Goal: Navigation & Orientation: Find specific page/section

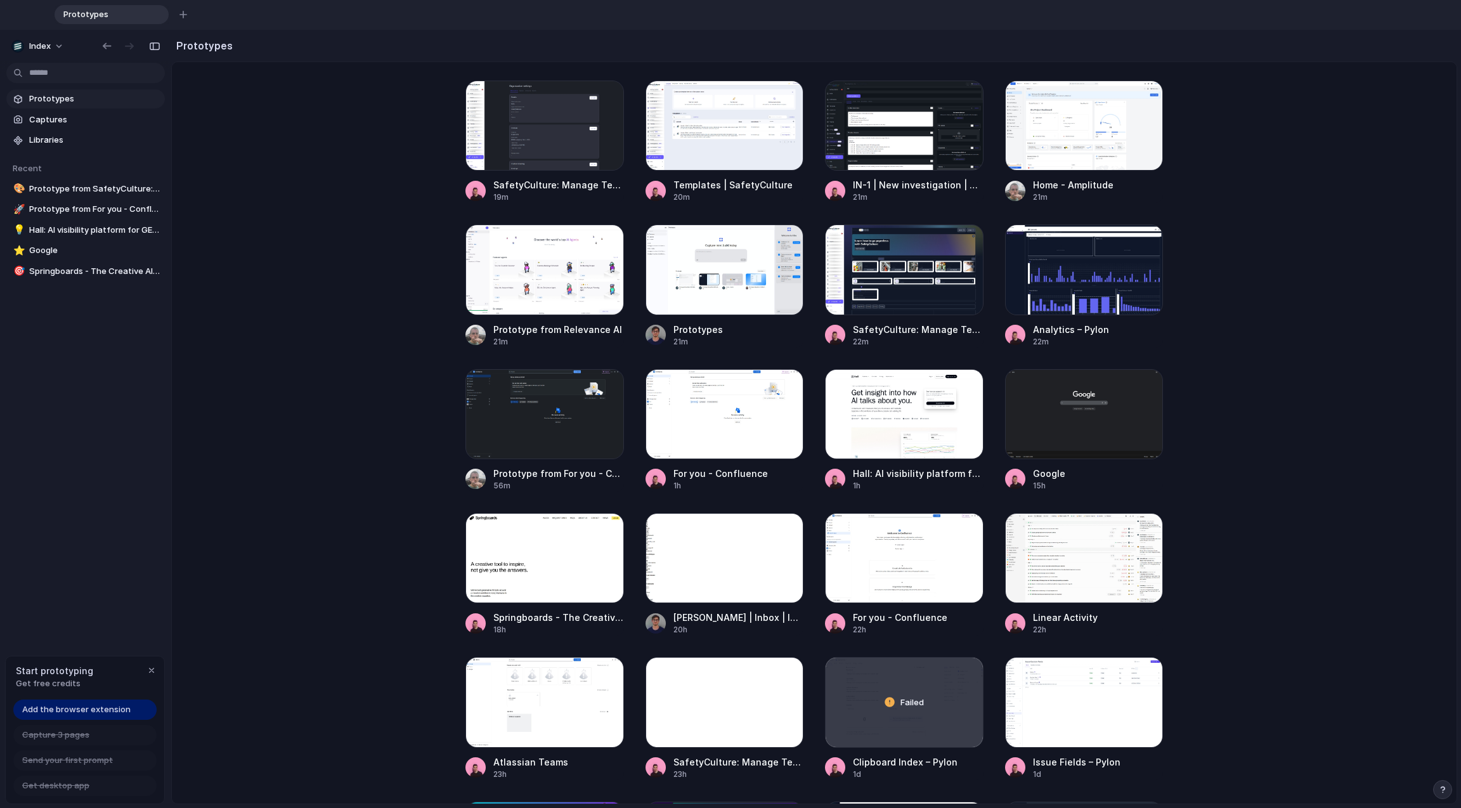
scroll to position [413, 0]
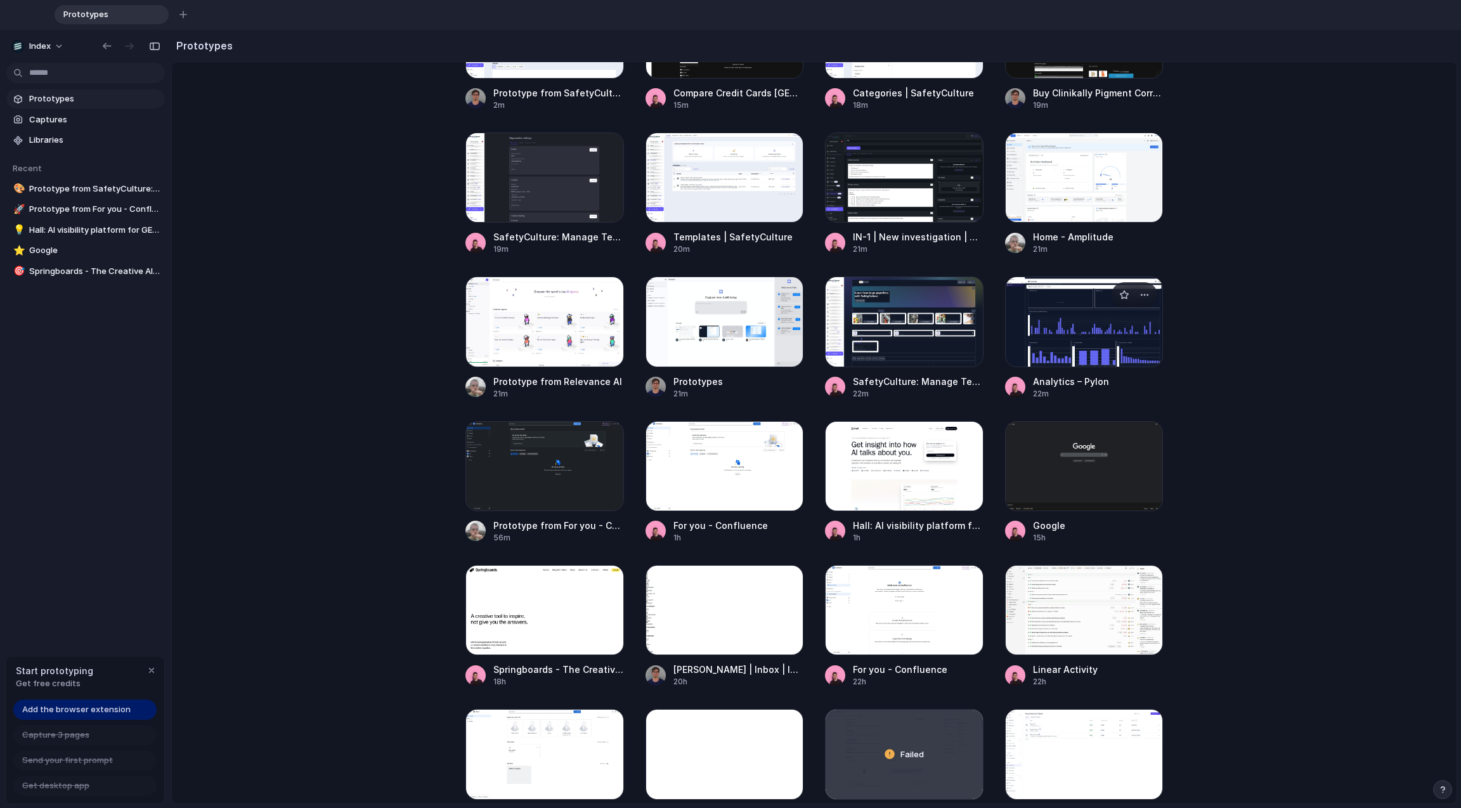
click at [1096, 327] on div at bounding box center [1084, 321] width 159 height 90
click at [1061, 336] on div at bounding box center [1084, 321] width 159 height 90
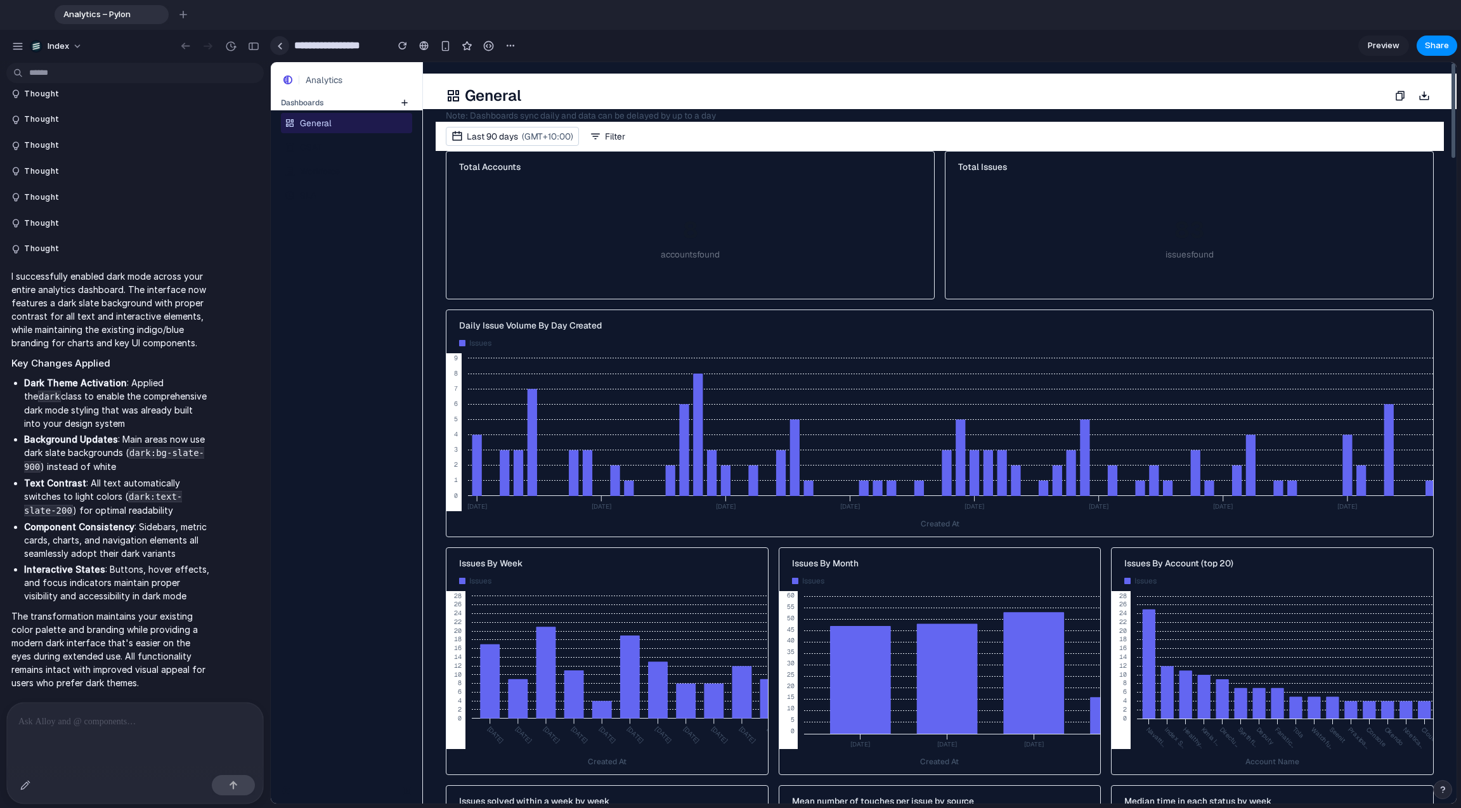
click at [278, 43] on div at bounding box center [280, 45] width 6 height 7
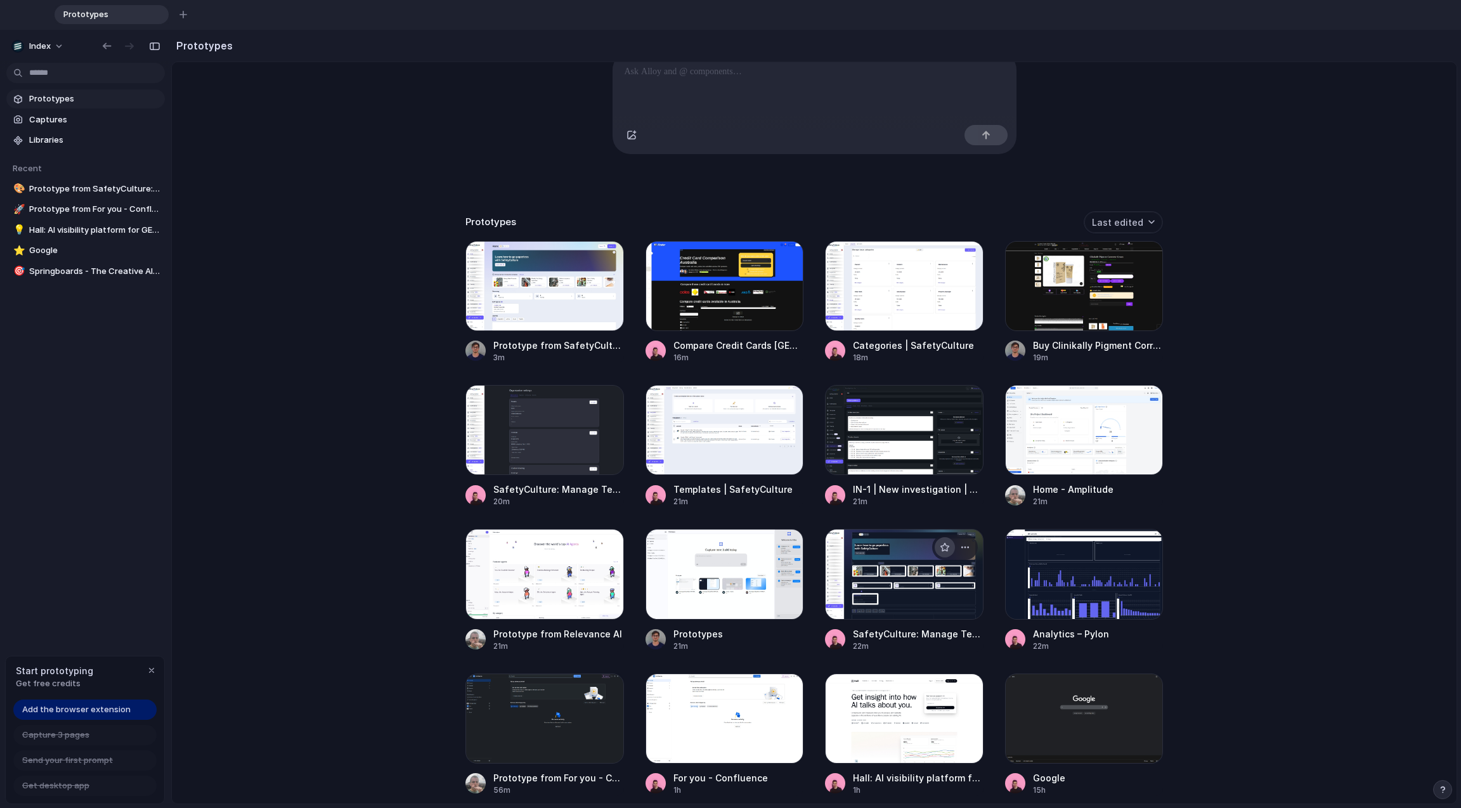
scroll to position [187, 0]
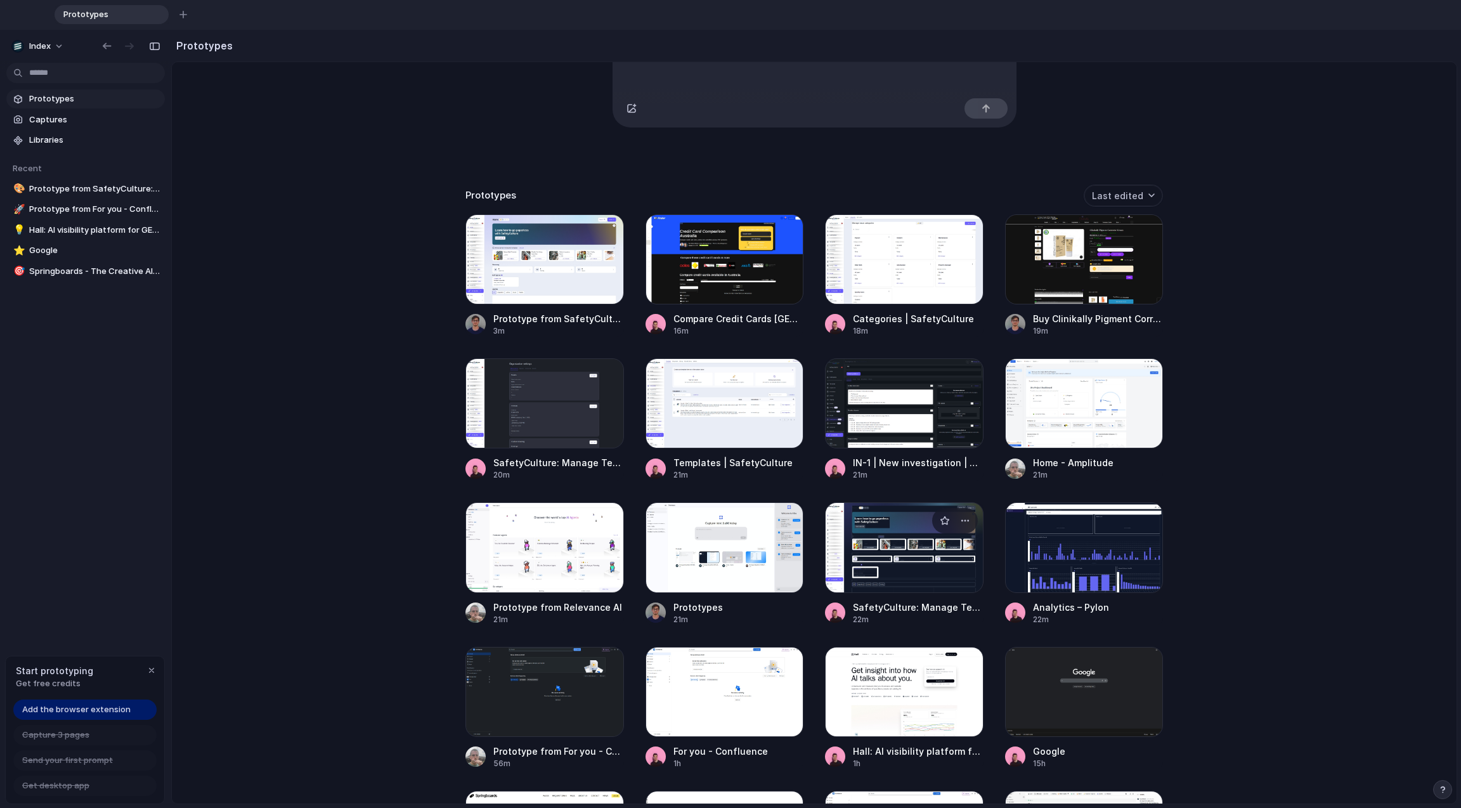
click at [913, 554] on div at bounding box center [904, 547] width 159 height 90
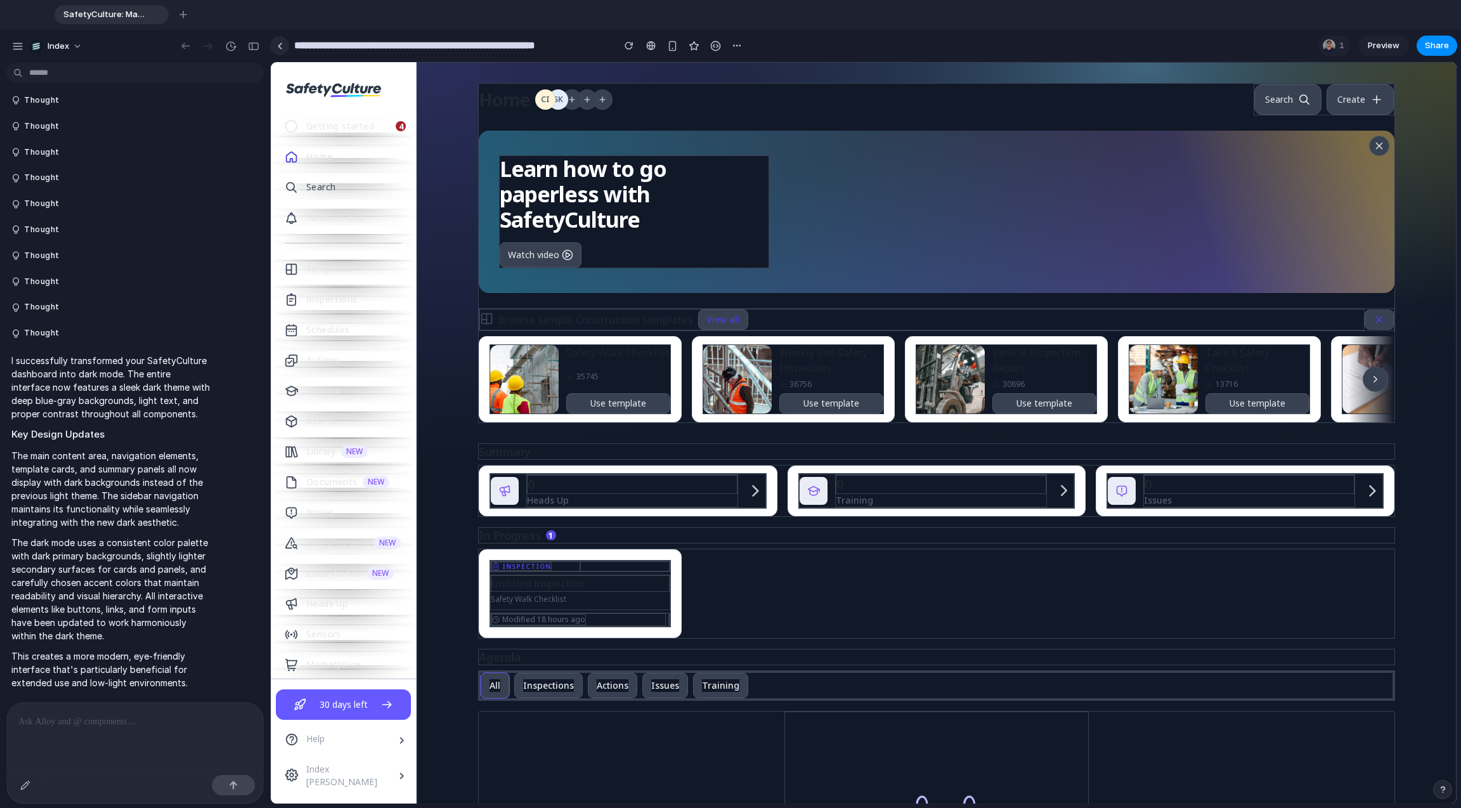
click at [280, 47] on div at bounding box center [280, 45] width 6 height 7
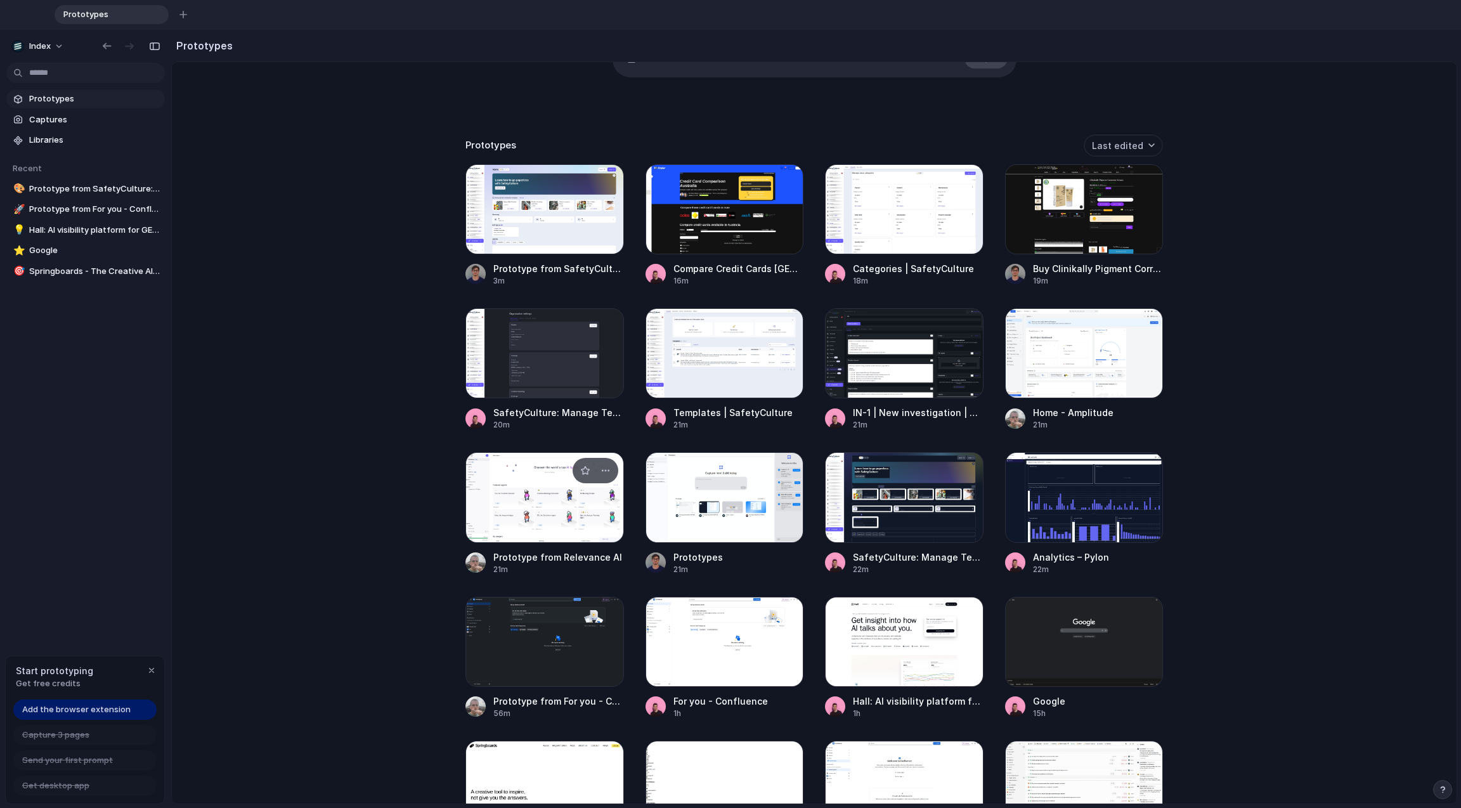
scroll to position [245, 0]
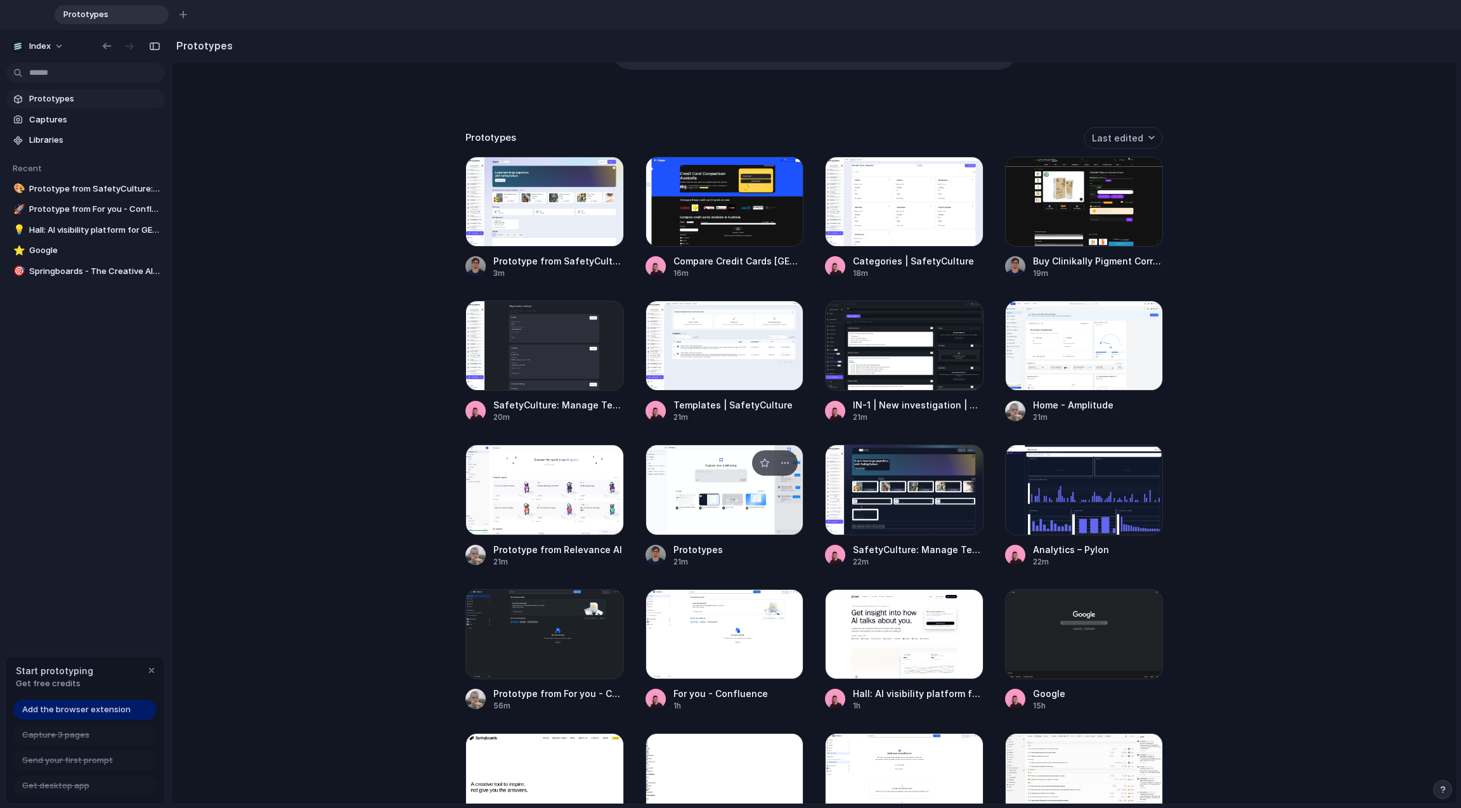
click at [704, 494] on div at bounding box center [724, 489] width 159 height 90
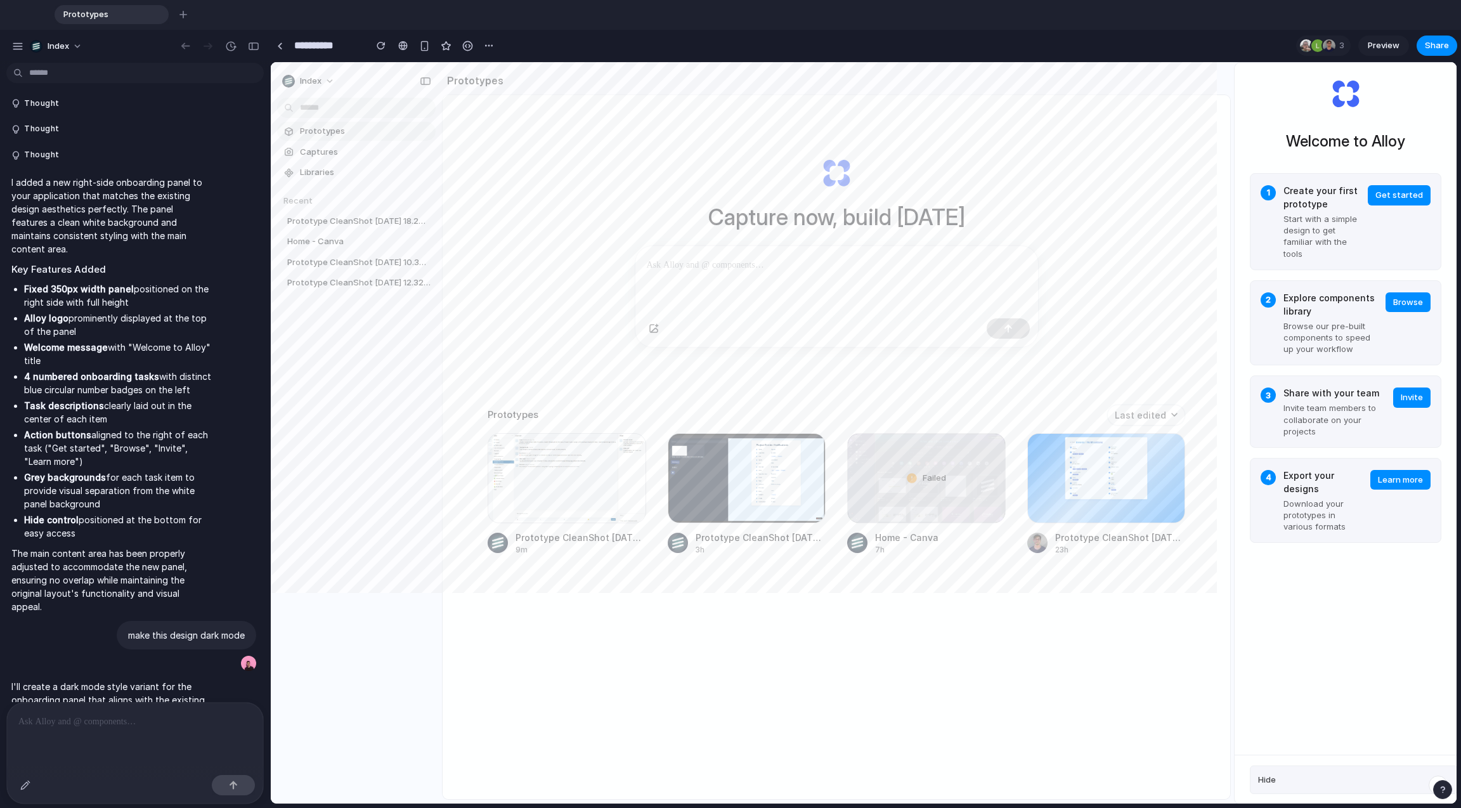
scroll to position [1451, 0]
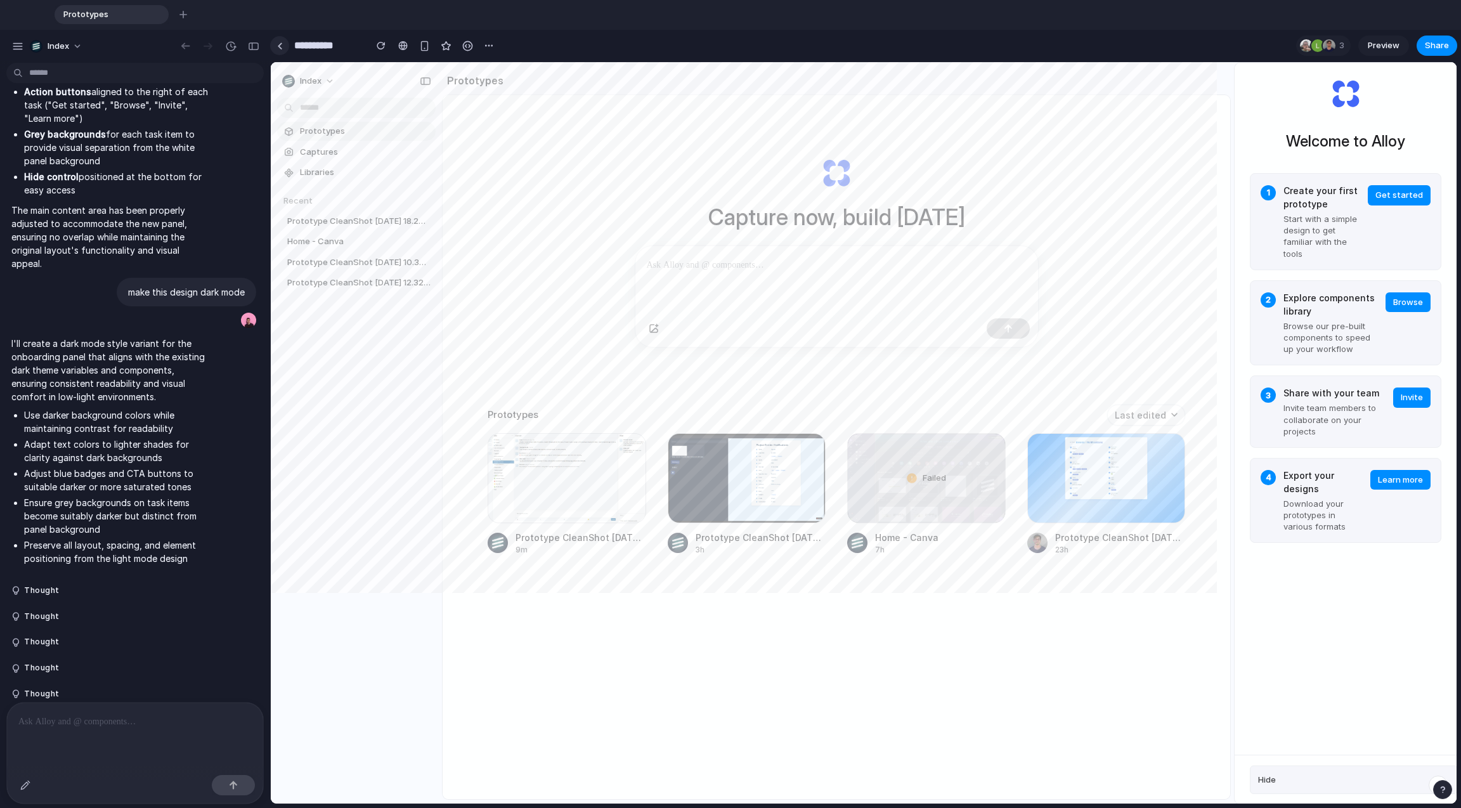
click at [283, 44] on link at bounding box center [279, 45] width 19 height 19
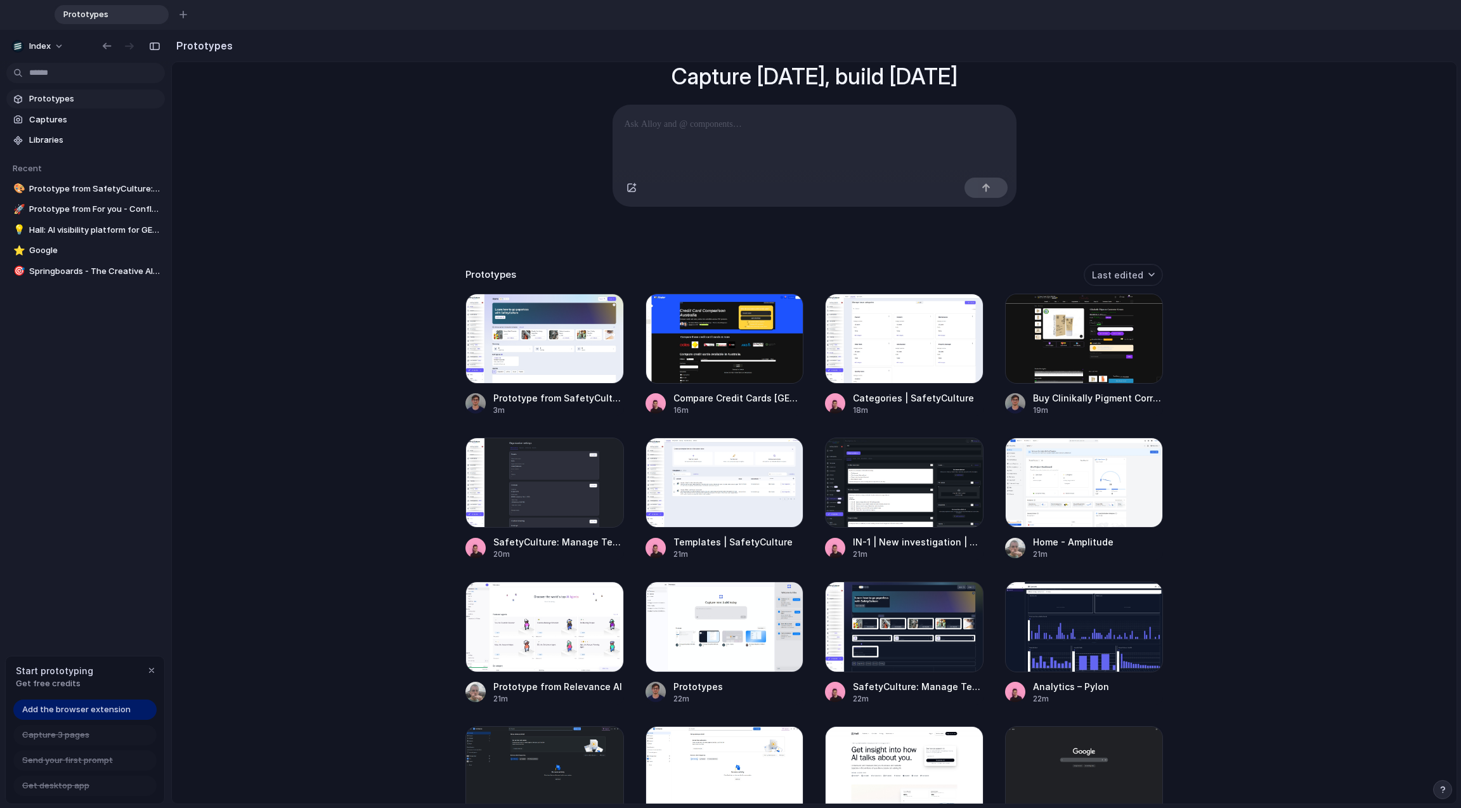
scroll to position [153, 0]
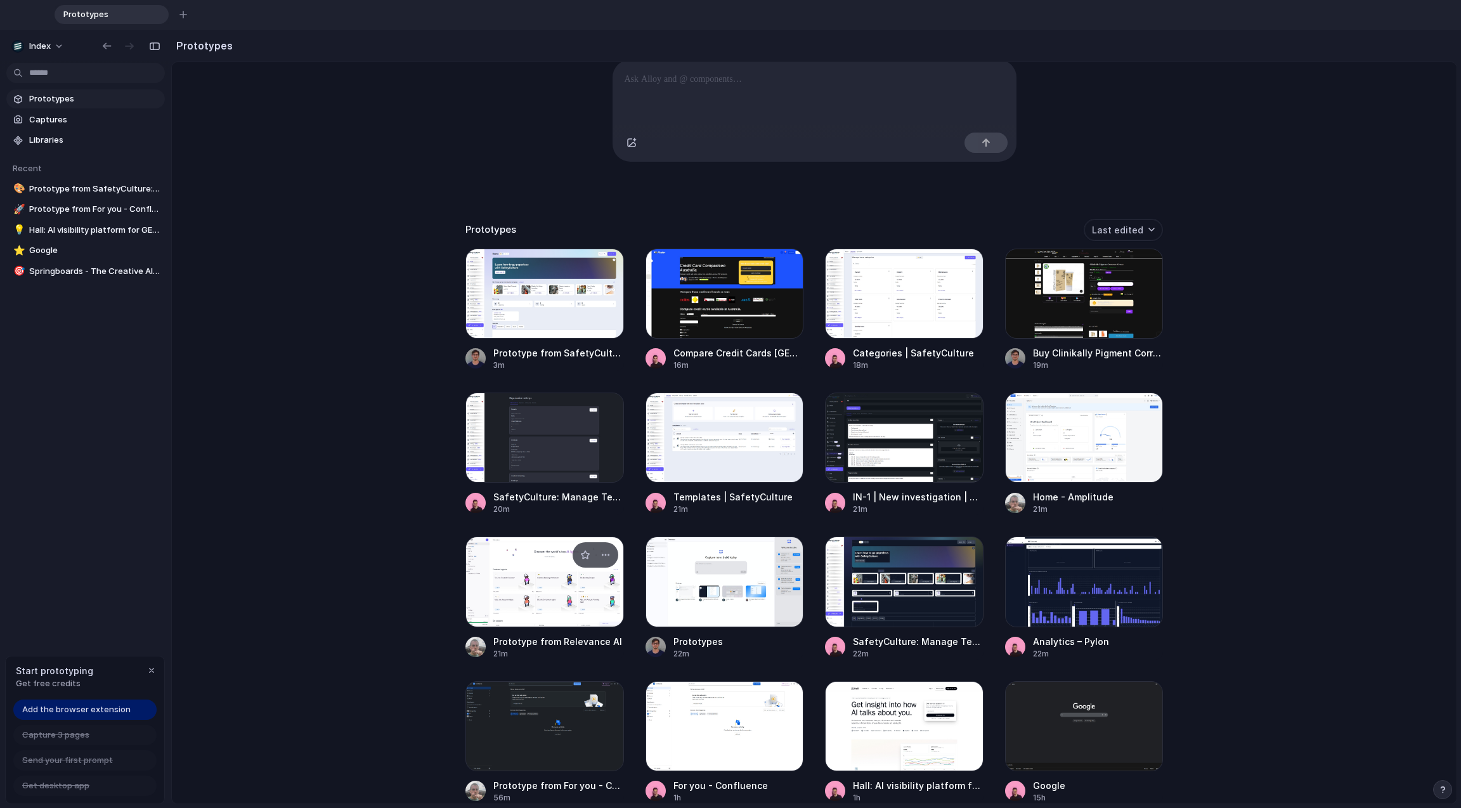
click at [471, 581] on div at bounding box center [544, 581] width 159 height 90
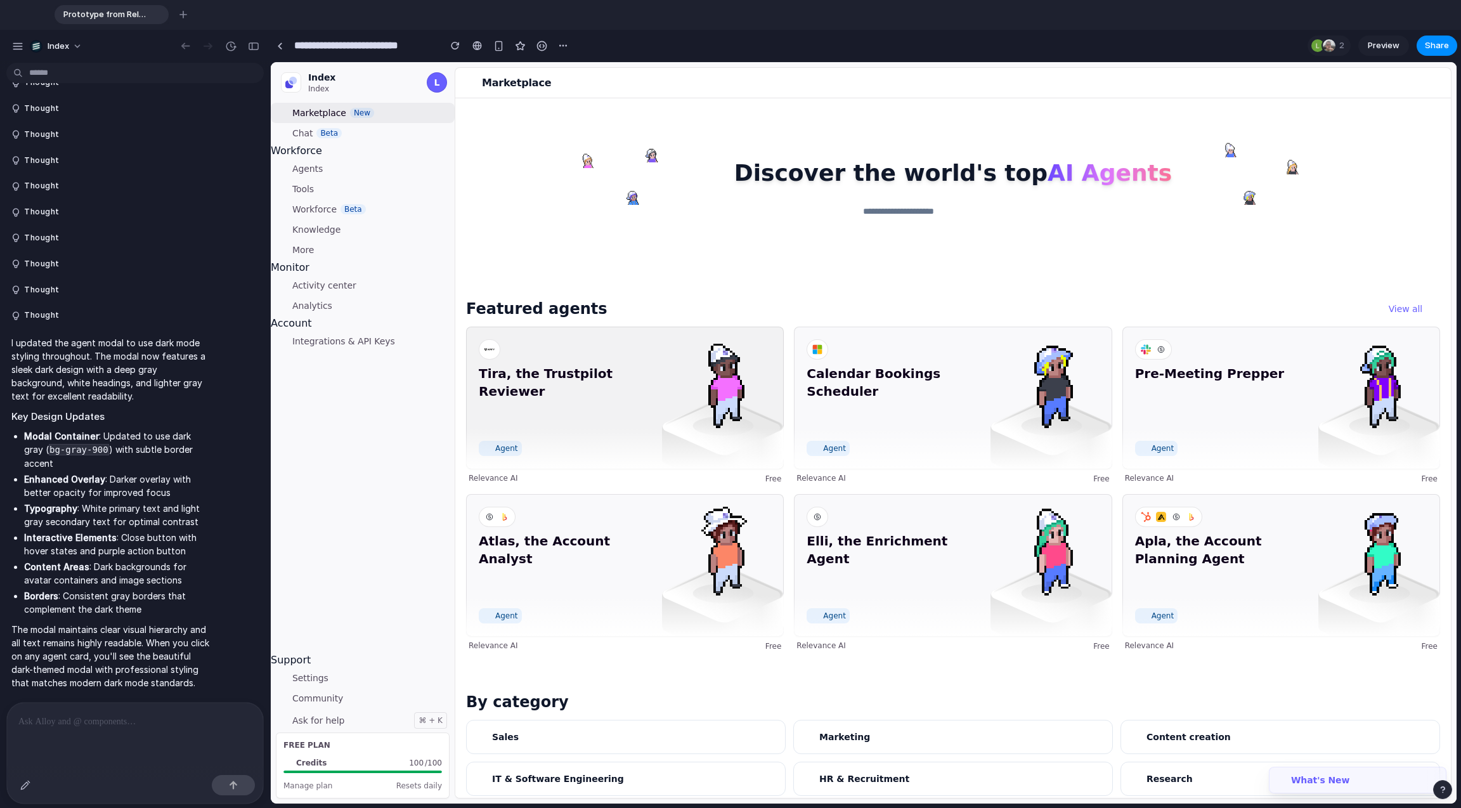
click at [570, 396] on span "Tira, the Trustpilot Reviewer" at bounding box center [567, 400] width 176 height 71
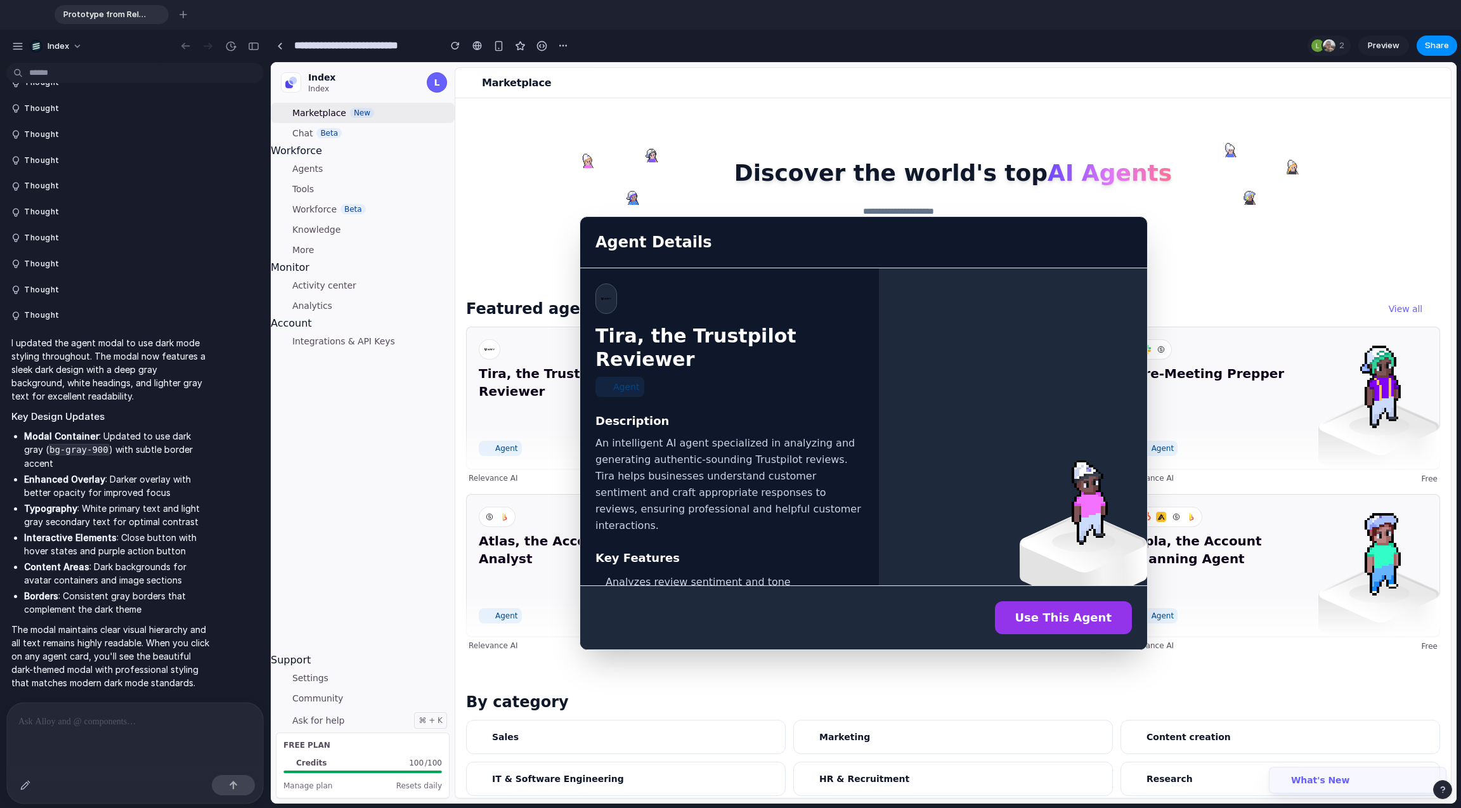
click at [580, 314] on div "Tira, the Trustpilot Reviewer Agent Description An intelligent AI agent special…" at bounding box center [729, 426] width 299 height 317
click at [280, 41] on link at bounding box center [279, 45] width 19 height 19
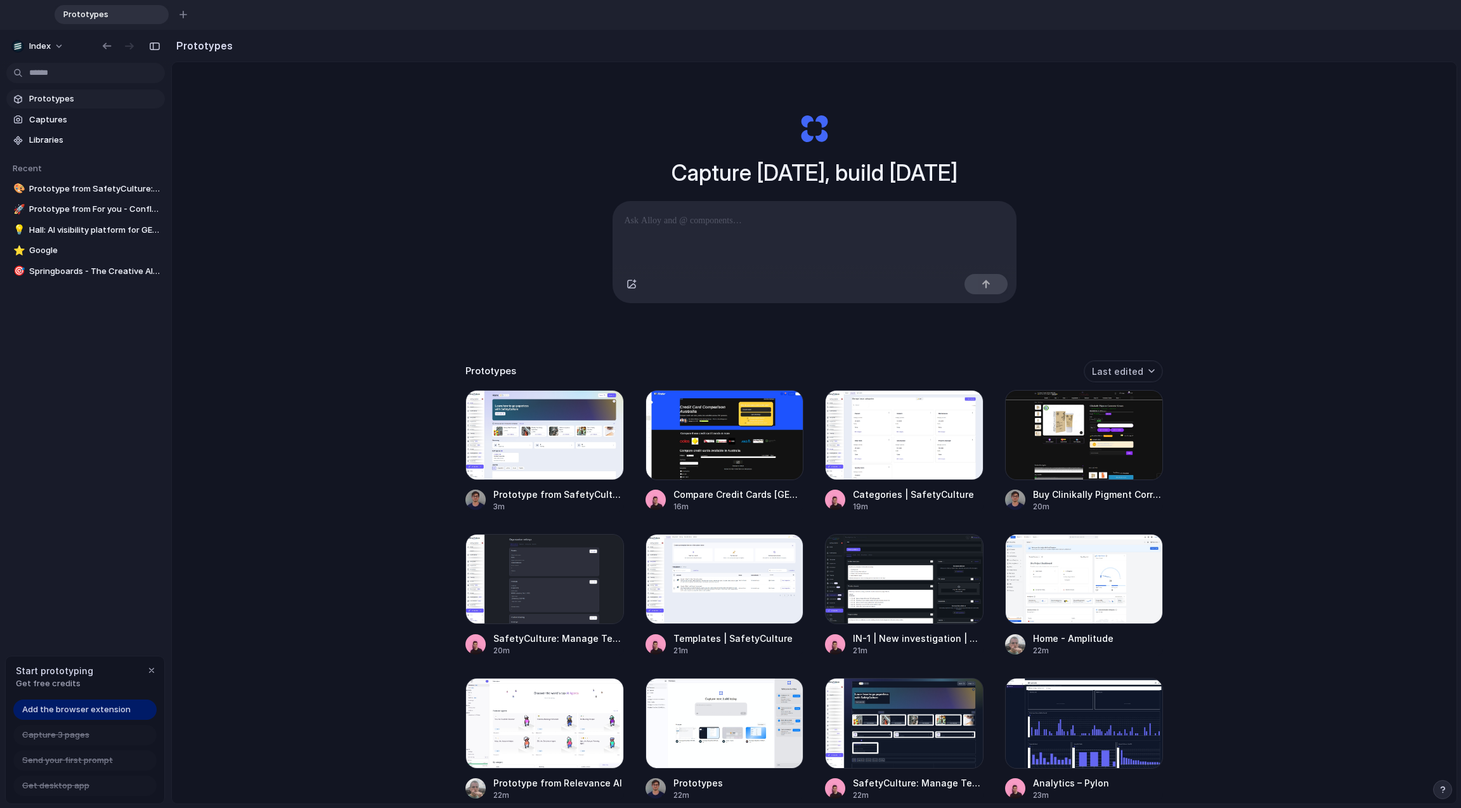
scroll to position [12, 0]
click at [1044, 468] on div at bounding box center [1084, 434] width 159 height 90
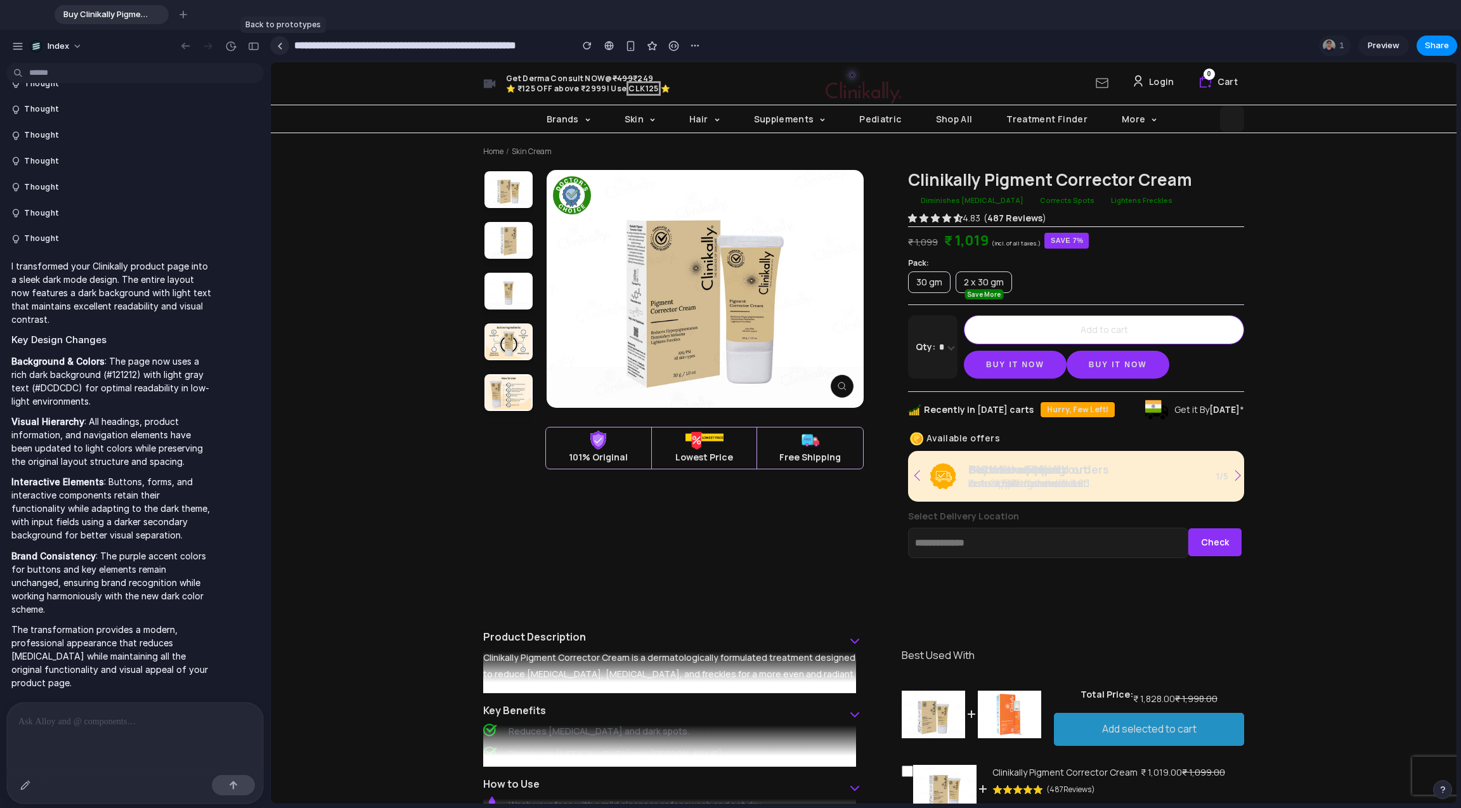
click at [277, 42] on div at bounding box center [280, 45] width 6 height 7
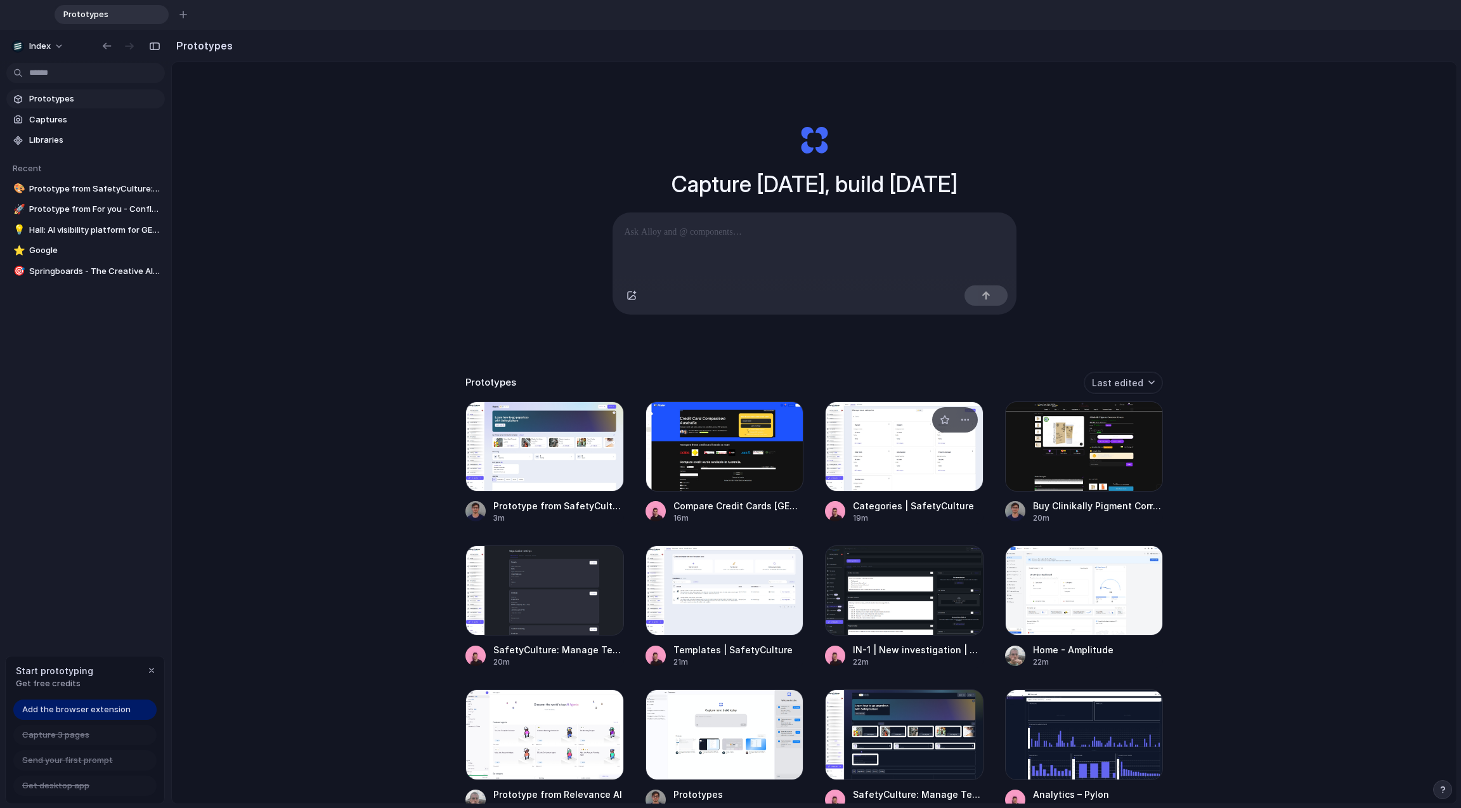
click at [858, 461] on div at bounding box center [904, 446] width 159 height 90
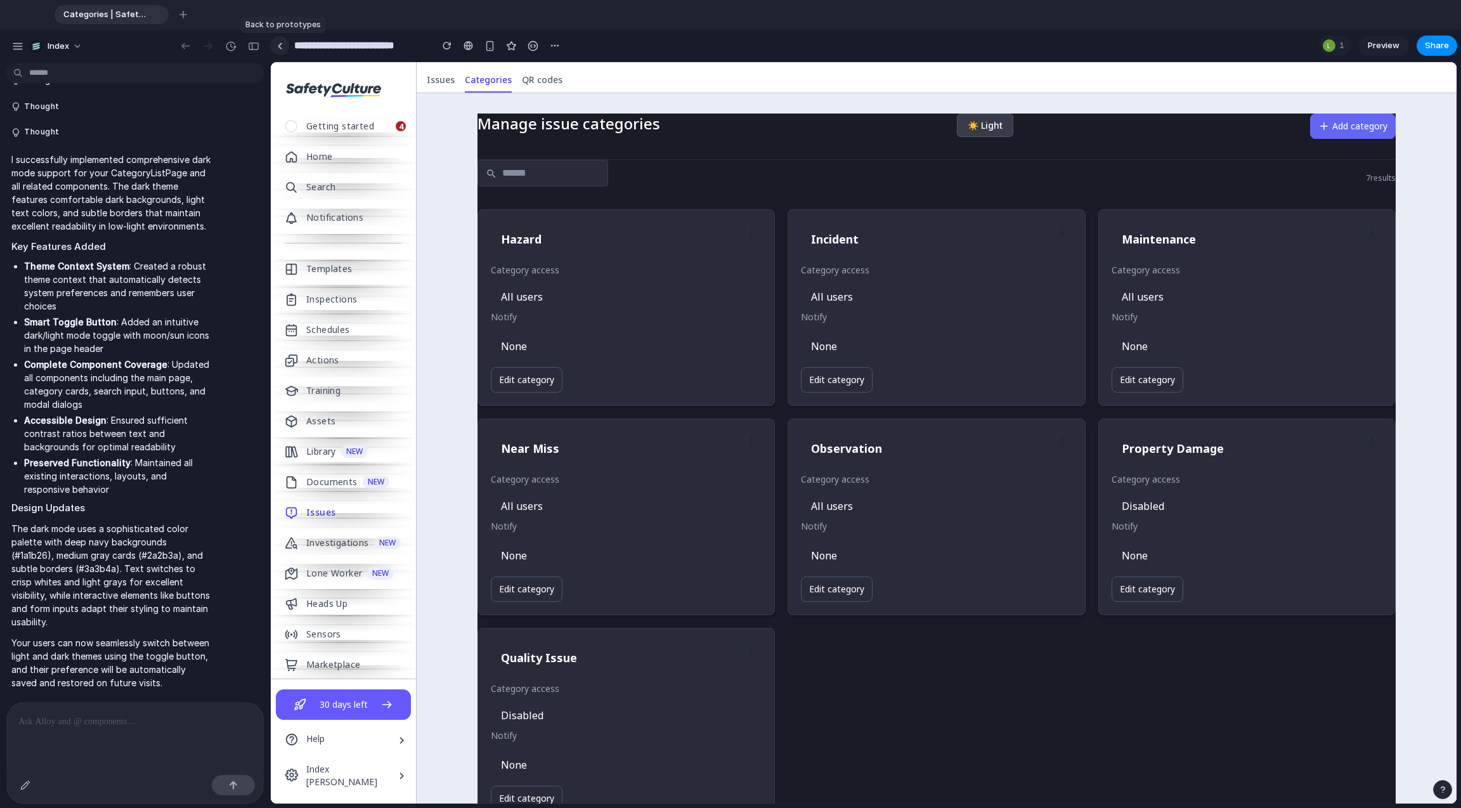
click at [281, 44] on div at bounding box center [280, 45] width 6 height 7
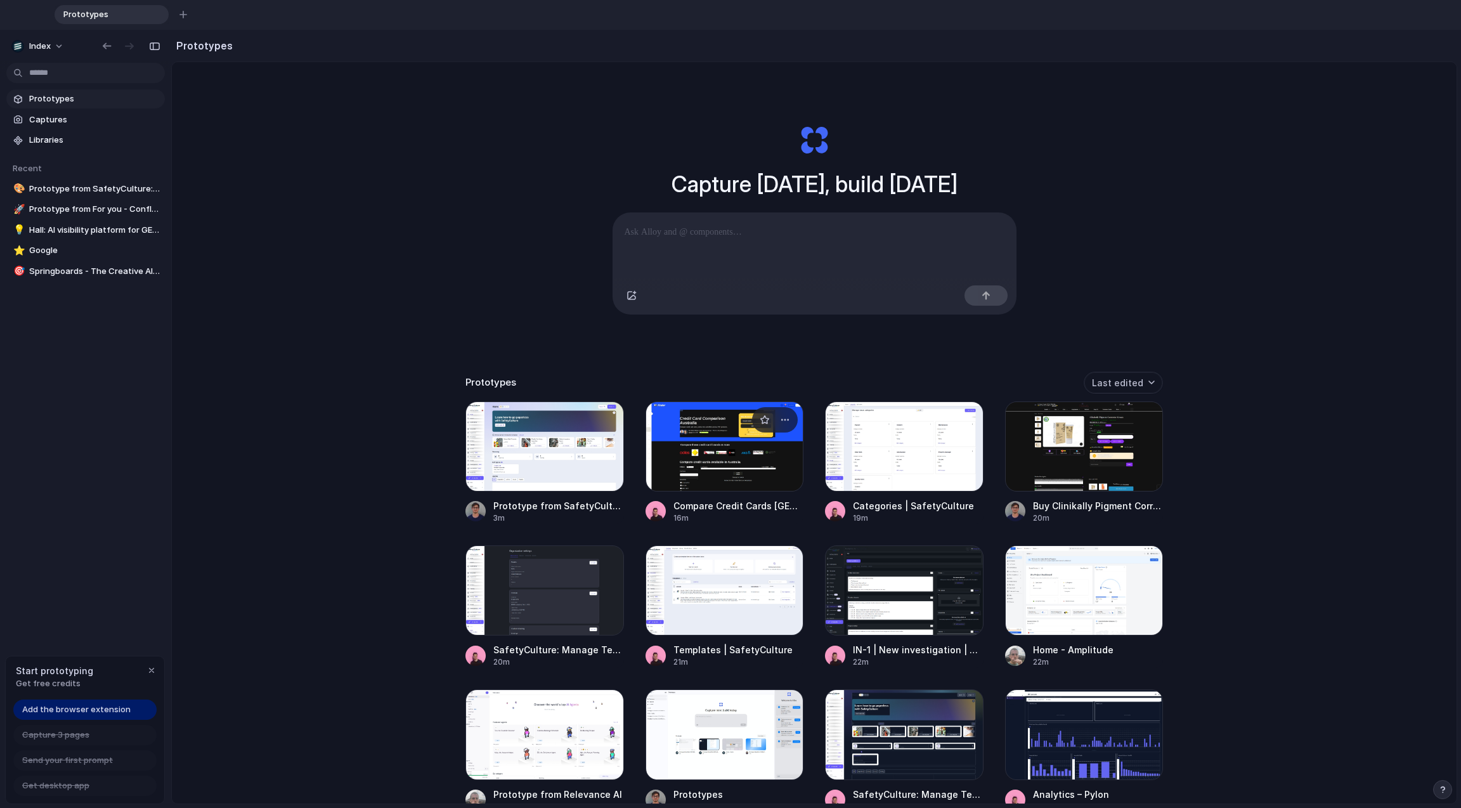
click at [701, 432] on div at bounding box center [724, 446] width 159 height 90
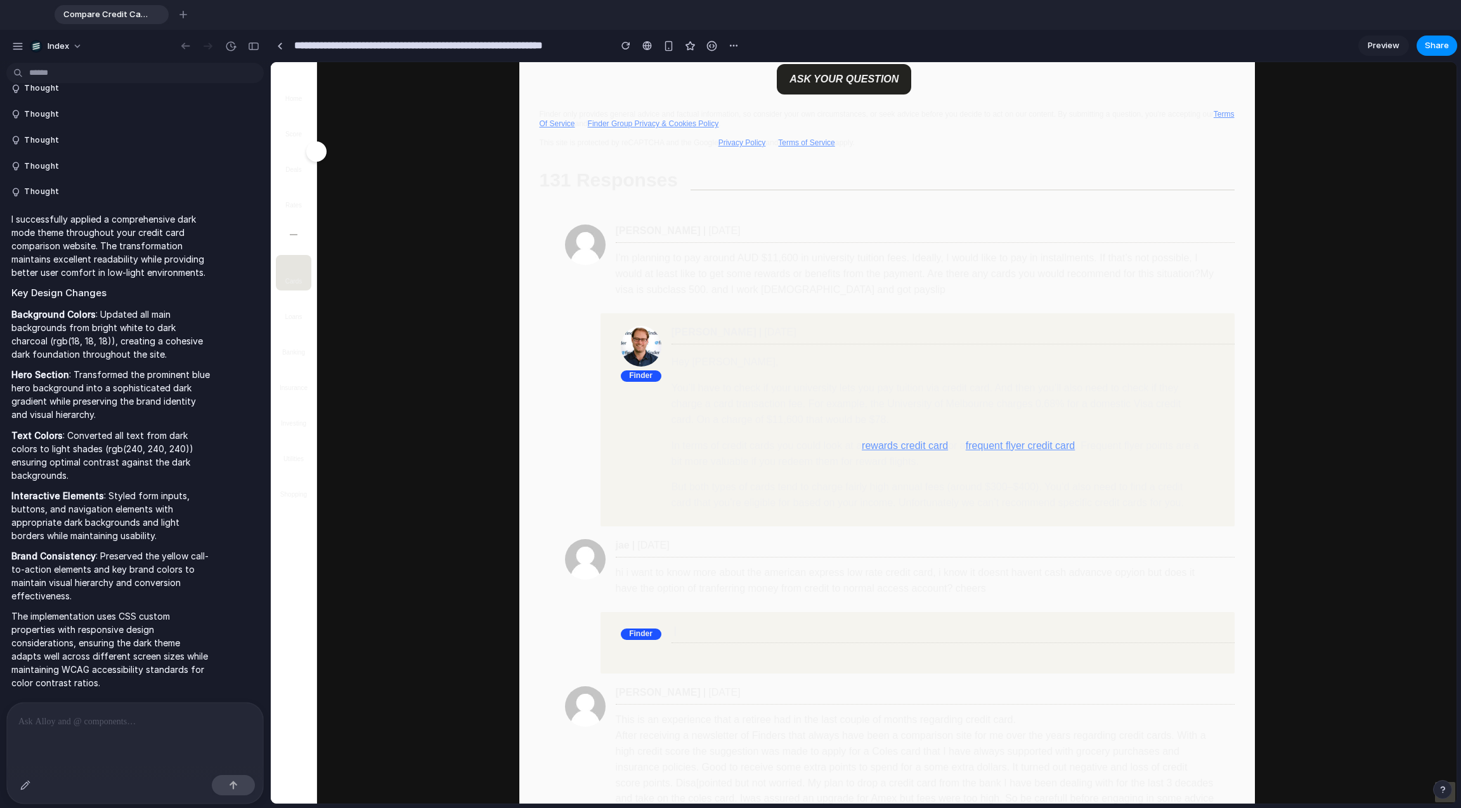
scroll to position [8019, 0]
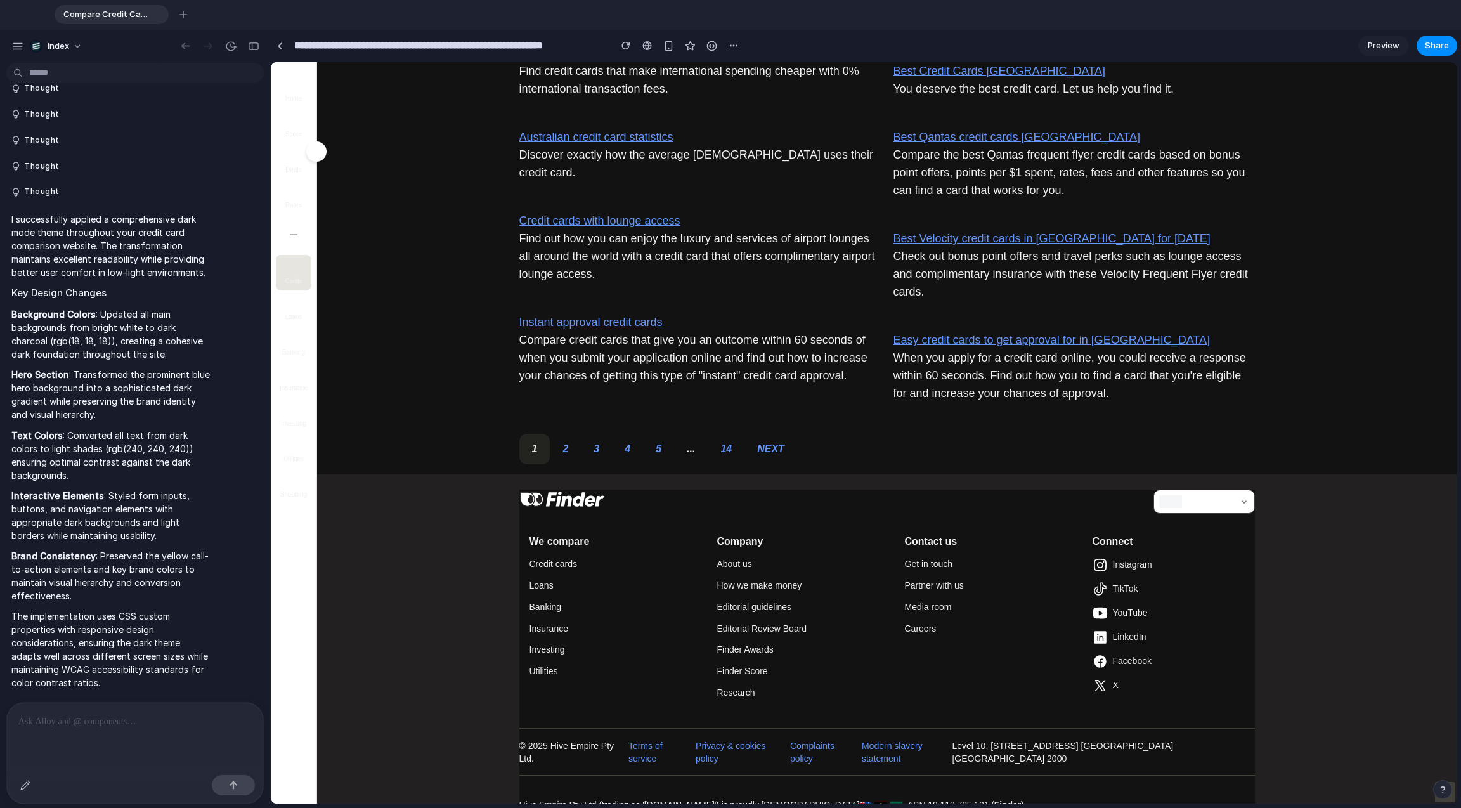
click at [418, 474] on footer "[GEOGRAPHIC_DATA] [GEOGRAPHIC_DATA] [GEOGRAPHIC_DATA] We compare Credit cards L…" at bounding box center [886, 693] width 1139 height 439
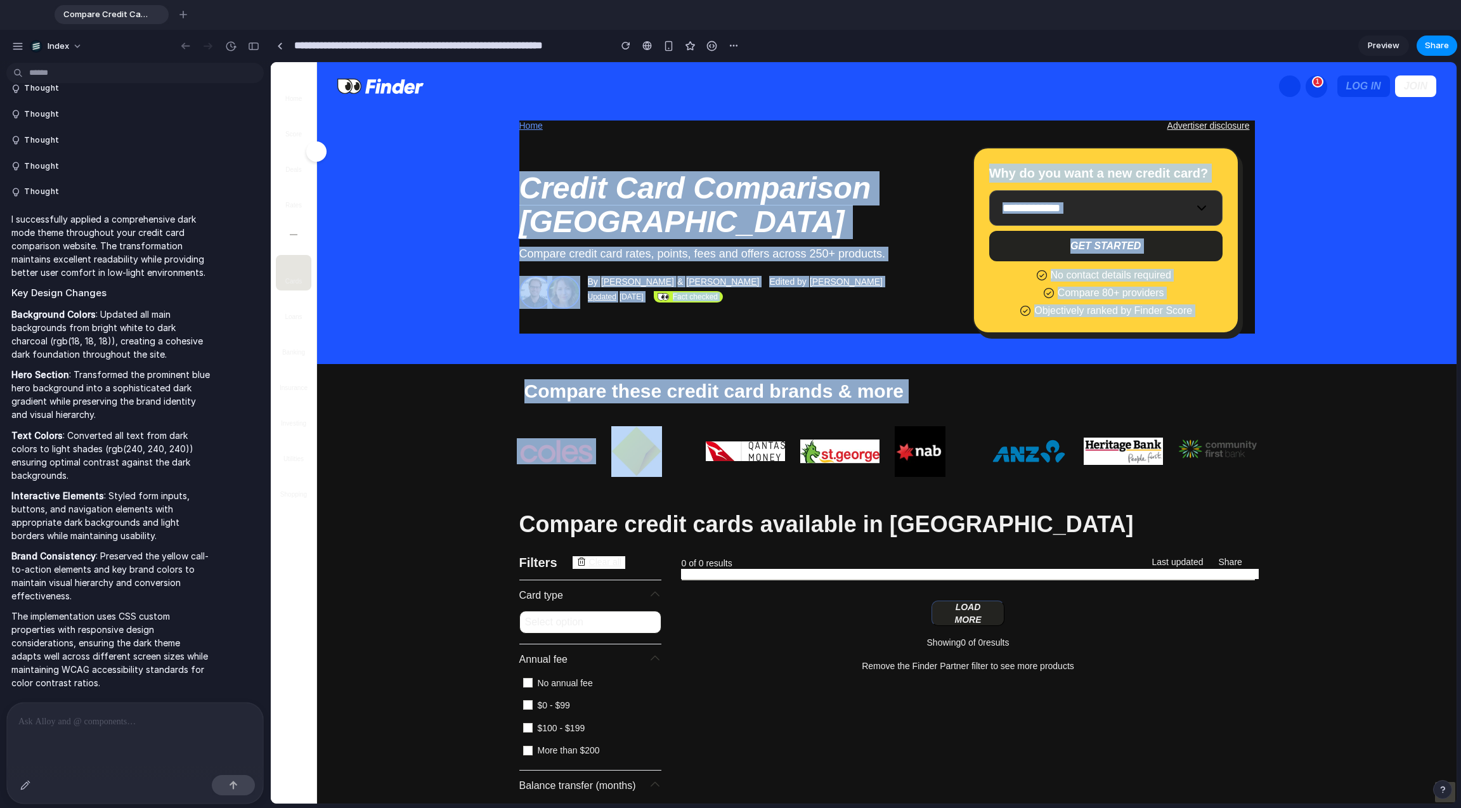
drag, startPoint x: 461, startPoint y: 157, endPoint x: 621, endPoint y: 440, distance: 324.8
click at [621, 440] on div "**********" at bounding box center [886, 324] width 1139 height 428
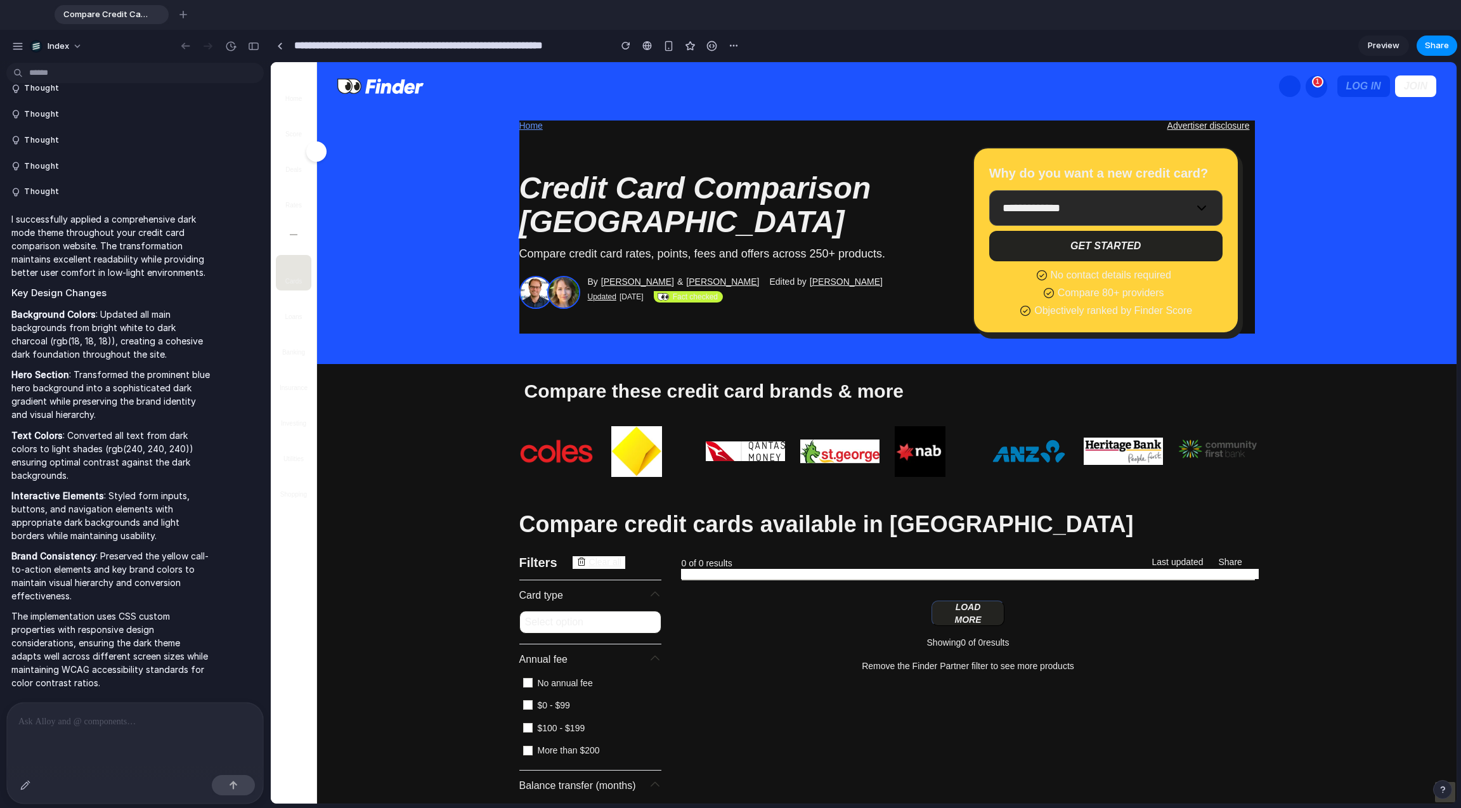
click at [744, 337] on div "**********" at bounding box center [886, 237] width 1139 height 254
click at [275, 37] on link at bounding box center [279, 45] width 19 height 19
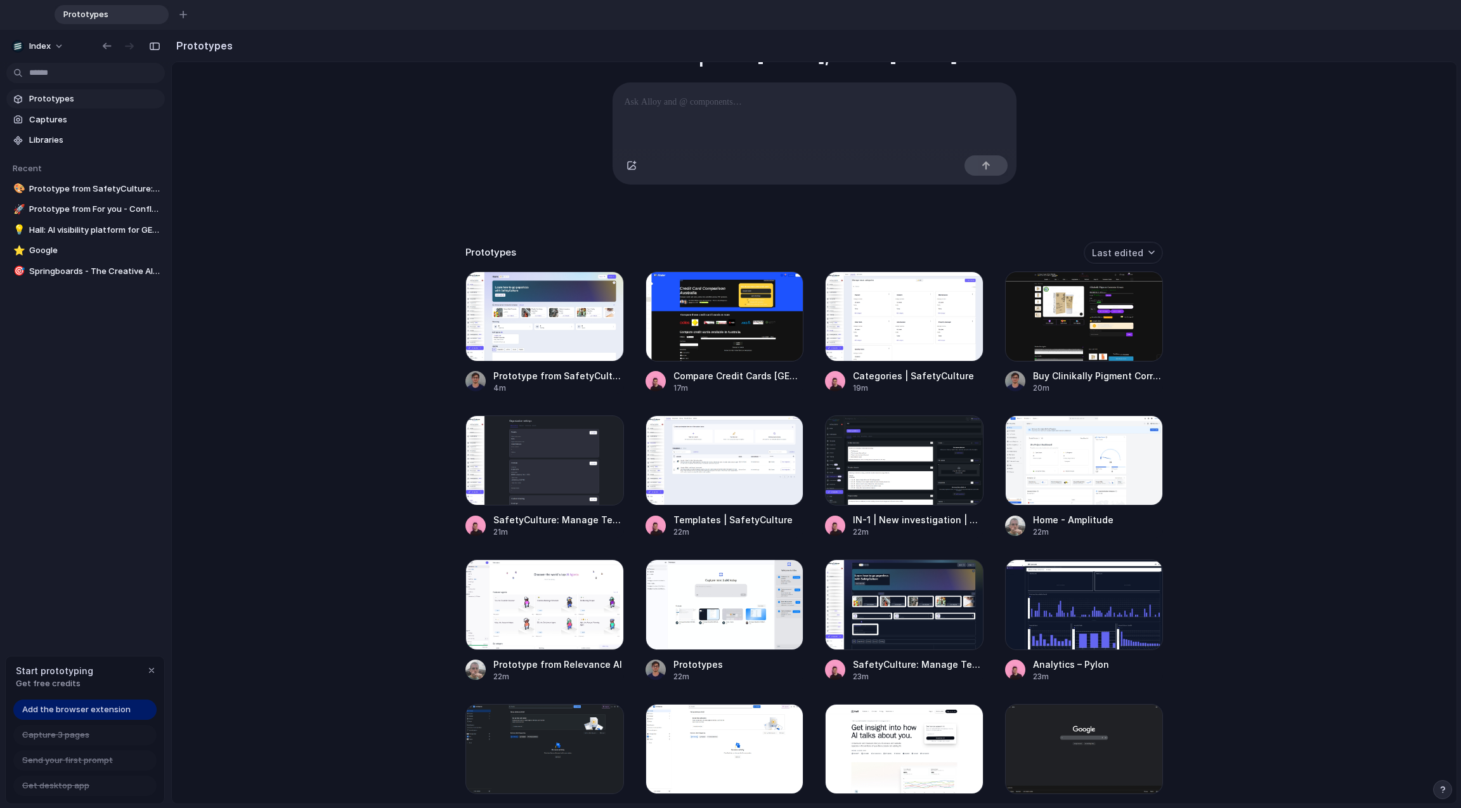
click at [290, 352] on div "Capture [DATE], build [DATE] Clone web app Clone screenshot Start from existing…" at bounding box center [814, 351] width 1285 height 838
click at [546, 323] on div at bounding box center [544, 316] width 159 height 90
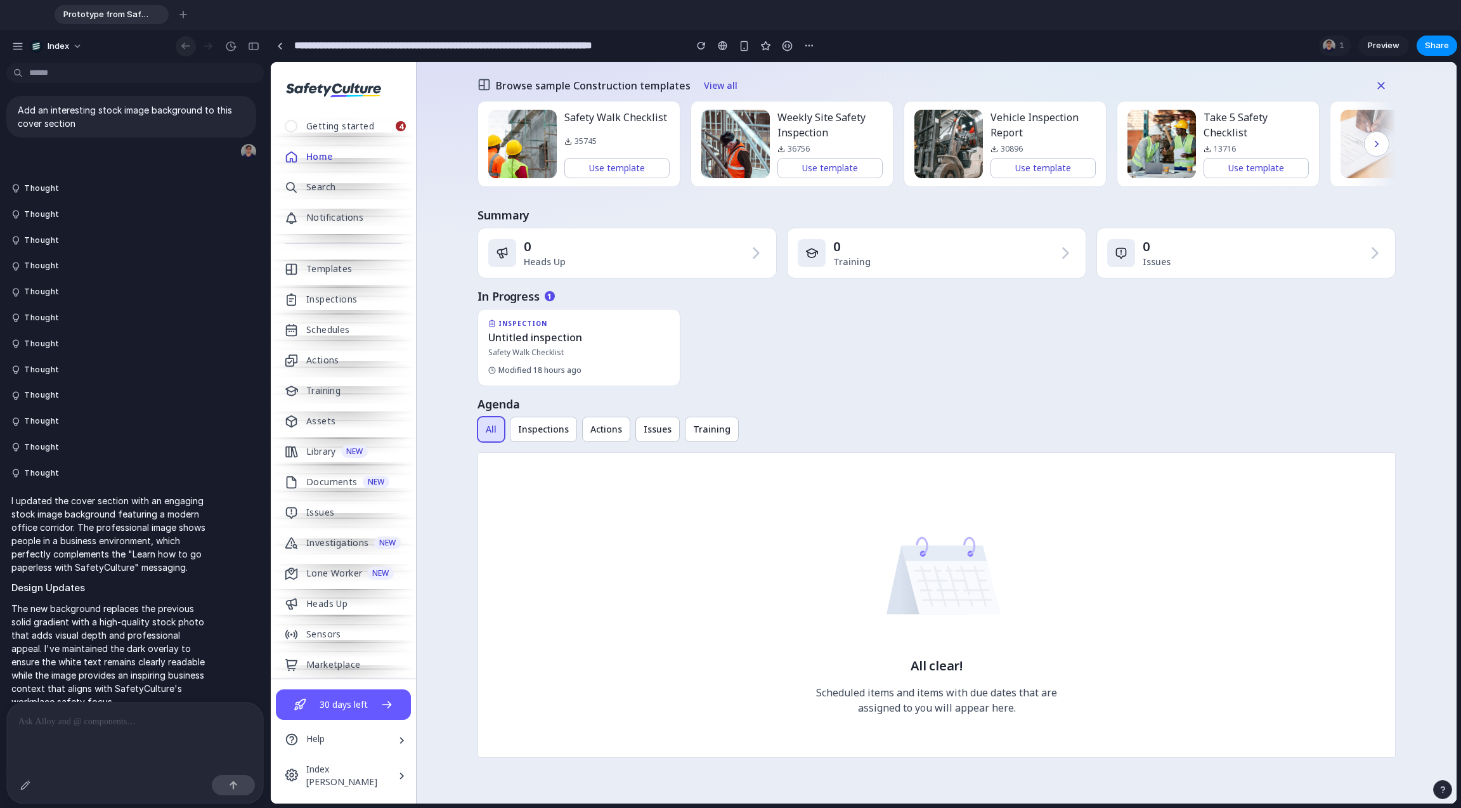
click at [190, 46] on div "button" at bounding box center [185, 46] width 13 height 11
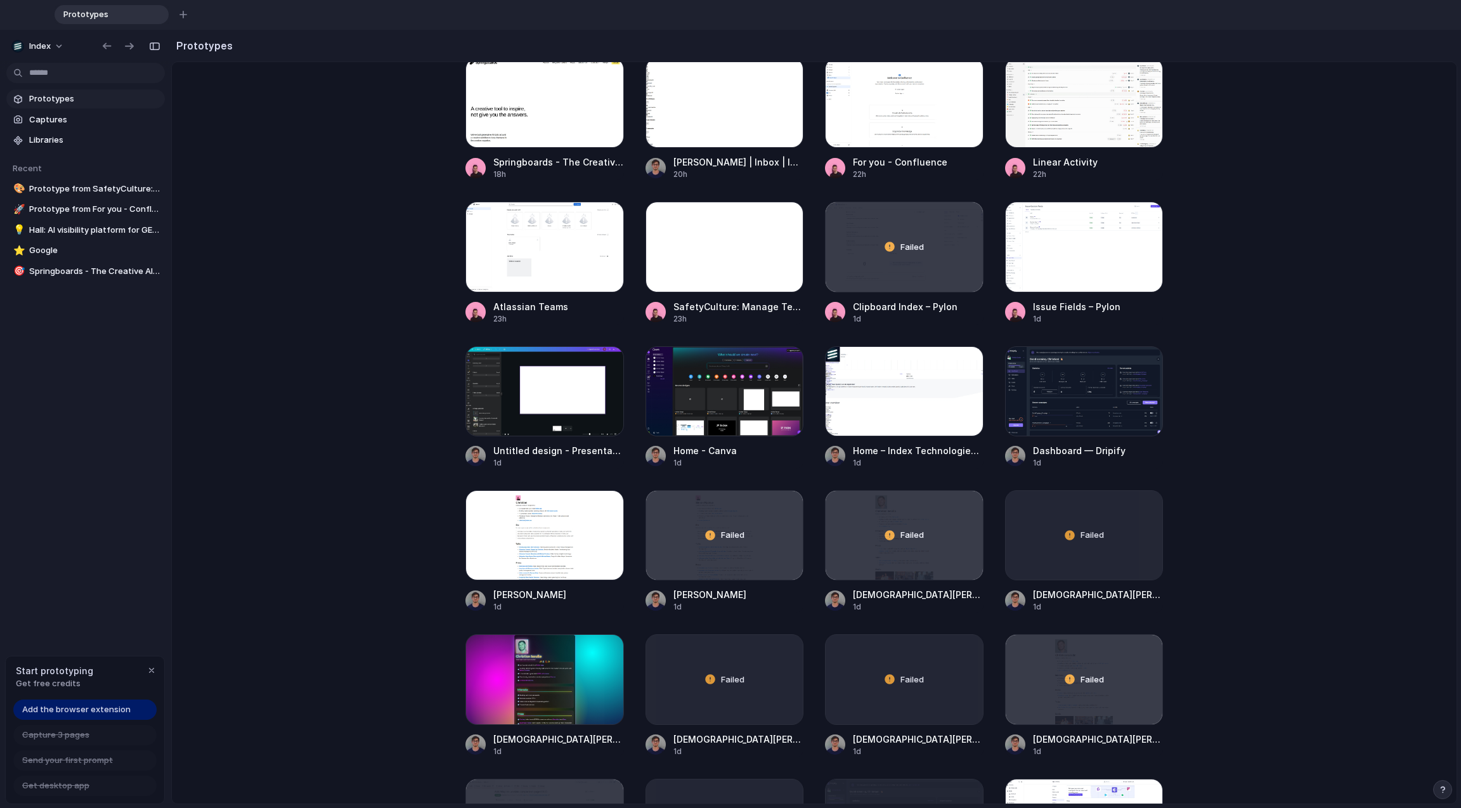
click at [327, 418] on main "Capture [DATE], build [DATE] Clone web app Clone screenshot Start from existing…" at bounding box center [814, 433] width 1286 height 742
click at [276, 540] on main "Capture [DATE], build [DATE] Clone web app Clone screenshot Start from existing…" at bounding box center [814, 433] width 1286 height 742
click at [328, 547] on main "Capture [DATE], build [DATE] Clone web app Clone screenshot Start from existing…" at bounding box center [814, 433] width 1286 height 742
click at [336, 434] on main "Capture [DATE], build [DATE] Clone web app Clone screenshot Start from existing…" at bounding box center [814, 433] width 1286 height 742
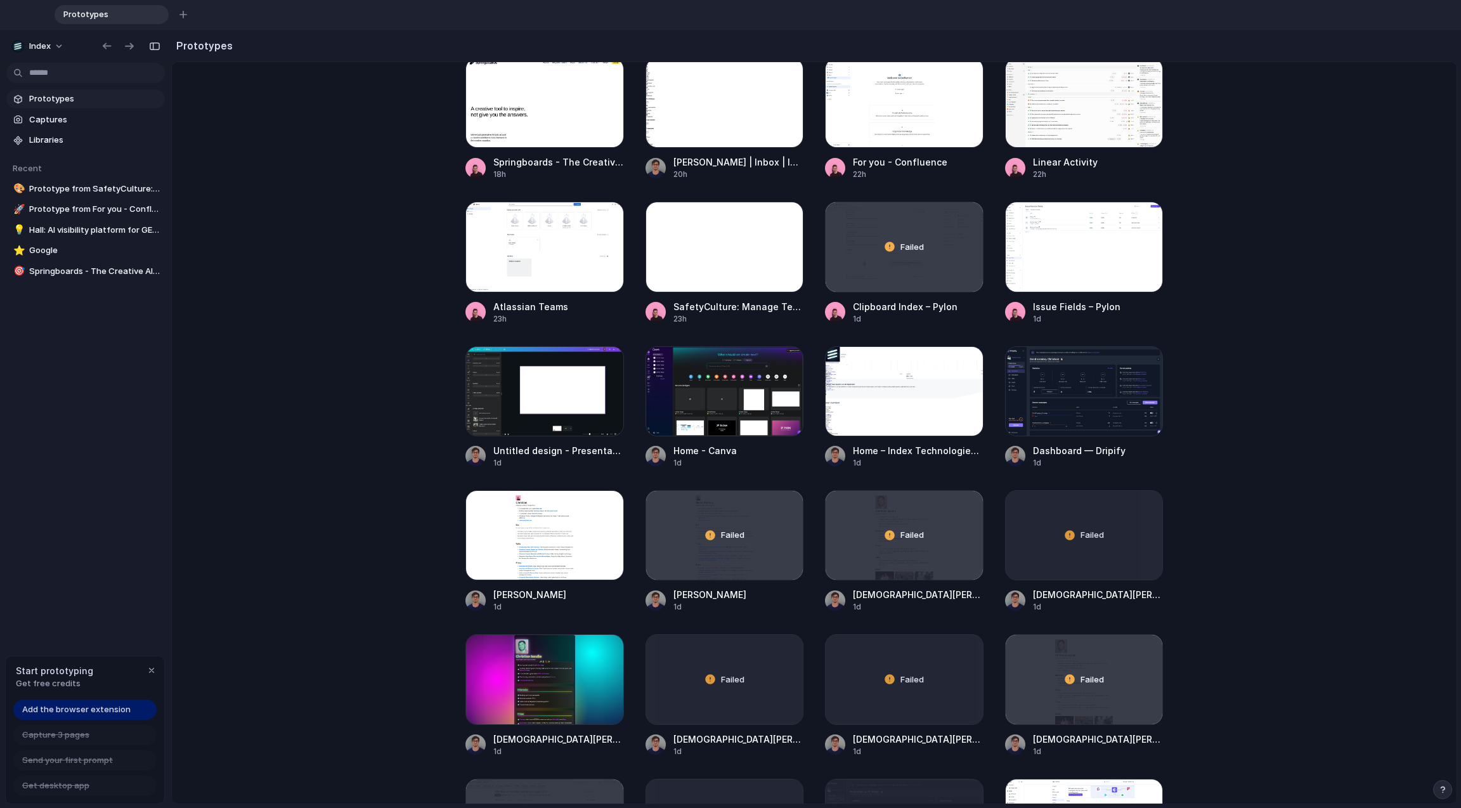
click at [107, 706] on span "Add the browser extension" at bounding box center [76, 709] width 108 height 13
